Goal: Task Accomplishment & Management: Use online tool/utility

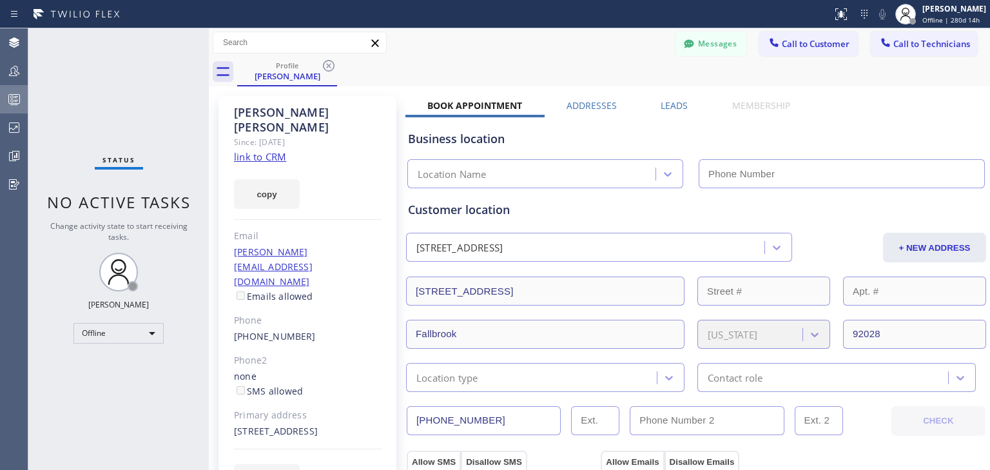
click at [13, 98] on circle at bounding box center [12, 97] width 3 height 3
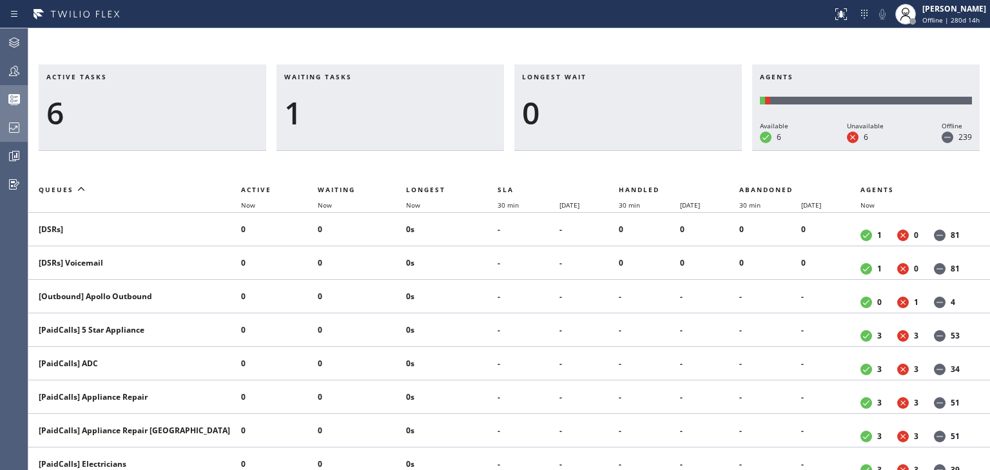
click at [20, 133] on icon at bounding box center [13, 127] width 15 height 15
click at [4, 125] on div at bounding box center [14, 127] width 28 height 15
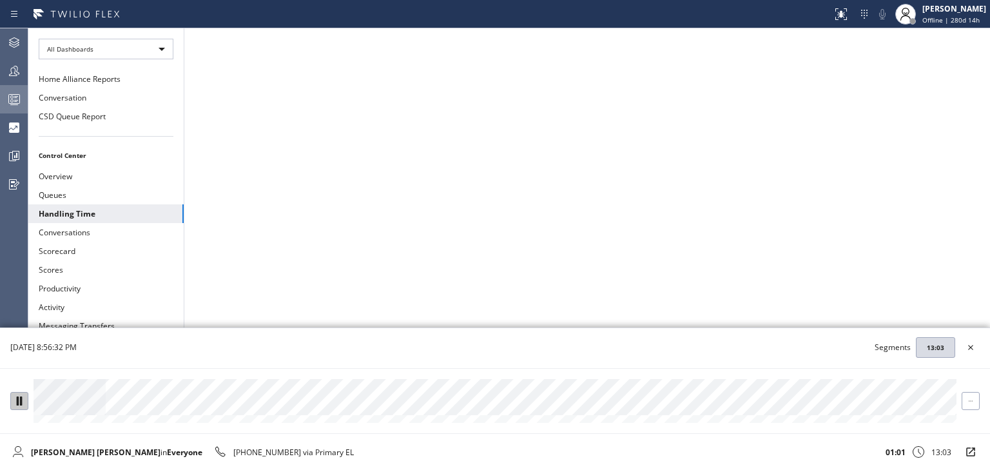
click at [15, 402] on icon at bounding box center [19, 400] width 8 height 8
click at [974, 345] on icon at bounding box center [970, 347] width 15 height 15
click at [15, 399] on icon at bounding box center [19, 400] width 8 height 8
click at [973, 345] on icon at bounding box center [970, 347] width 15 height 15
